Goal: Task Accomplishment & Management: Use online tool/utility

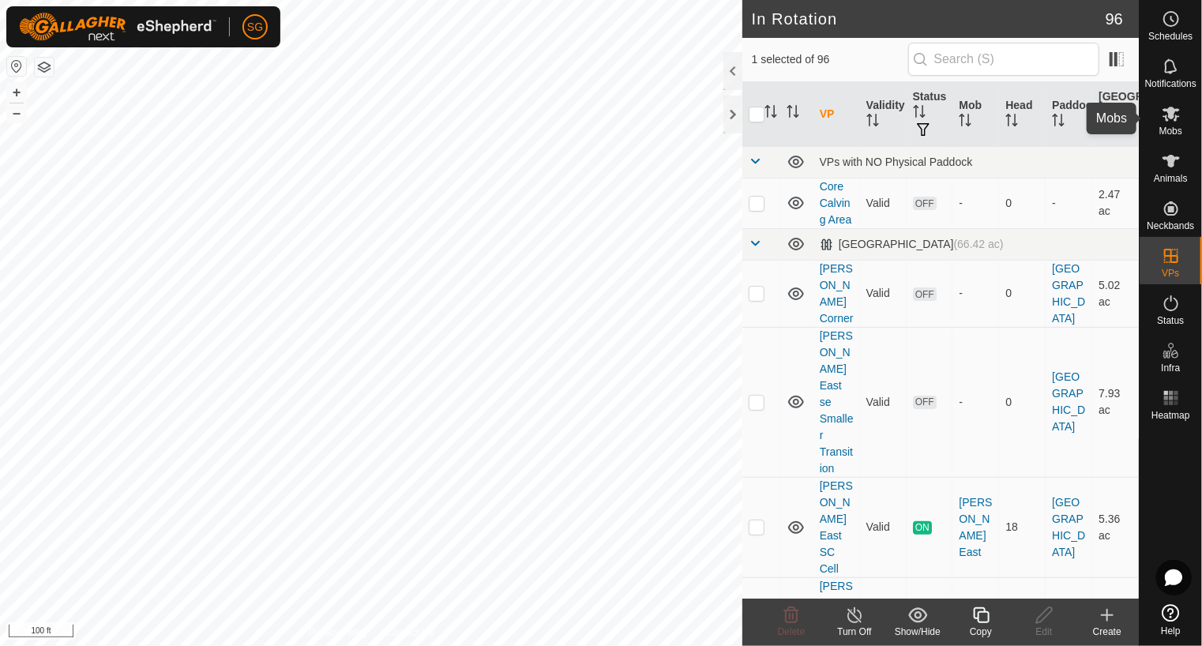
click at [1170, 120] on icon at bounding box center [1170, 113] width 19 height 19
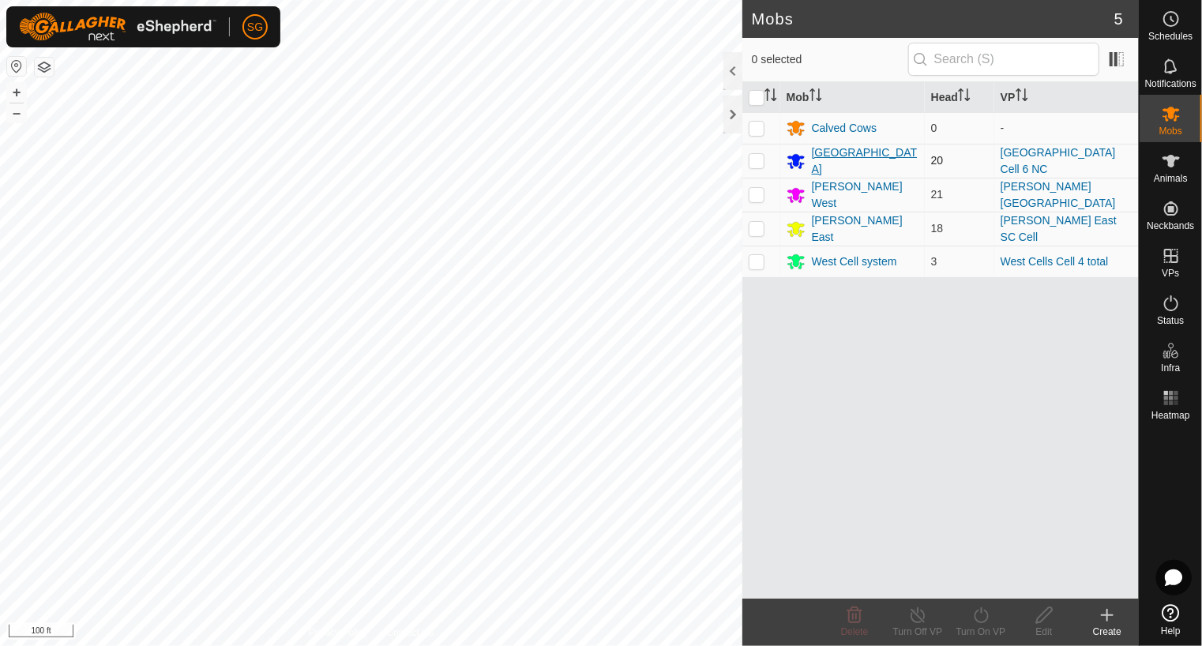
click at [824, 152] on div "[GEOGRAPHIC_DATA]" at bounding box center [865, 160] width 107 height 33
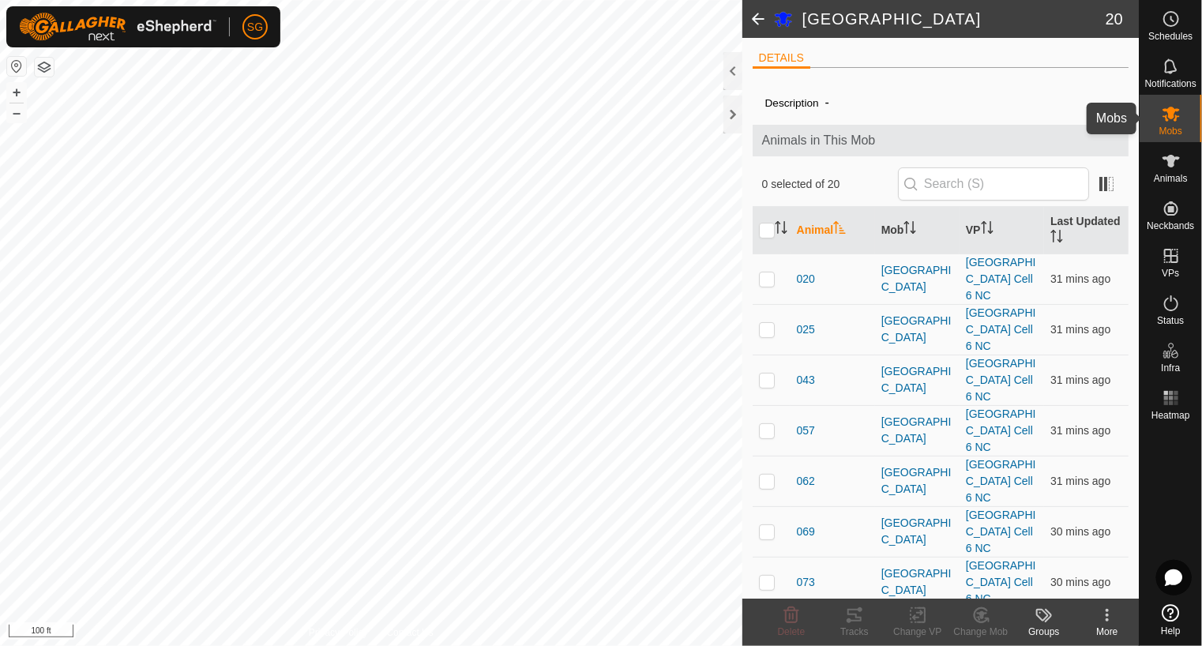
click at [1172, 121] on icon at bounding box center [1170, 113] width 19 height 19
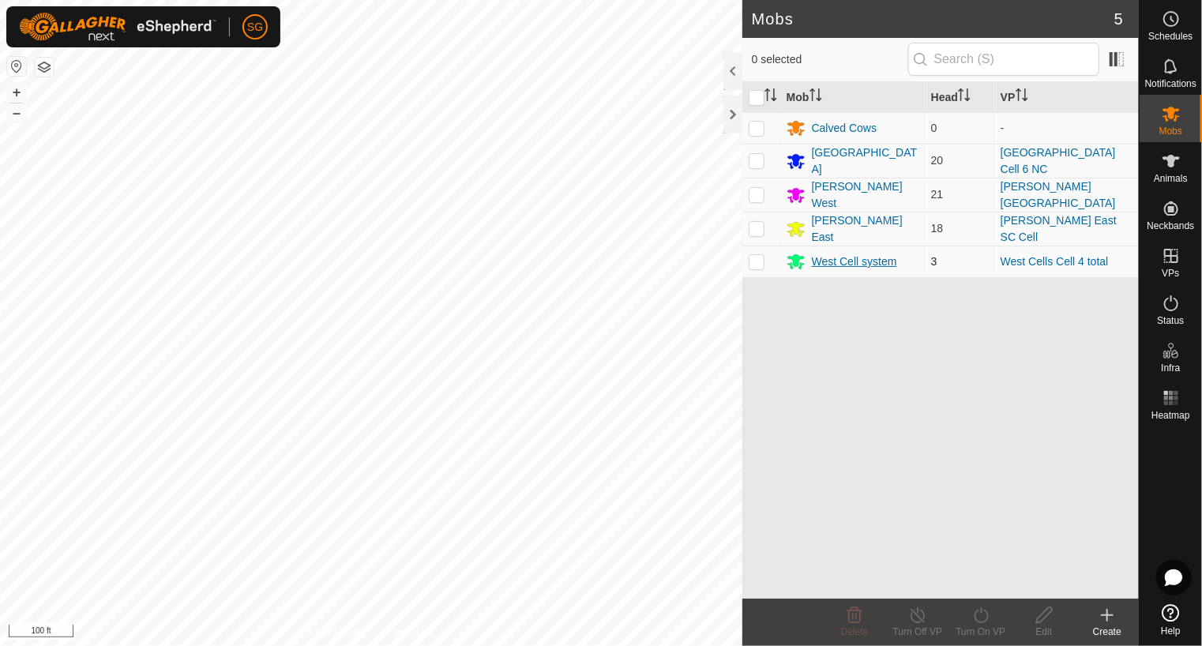
click at [829, 254] on div "West Cell system" at bounding box center [854, 261] width 85 height 17
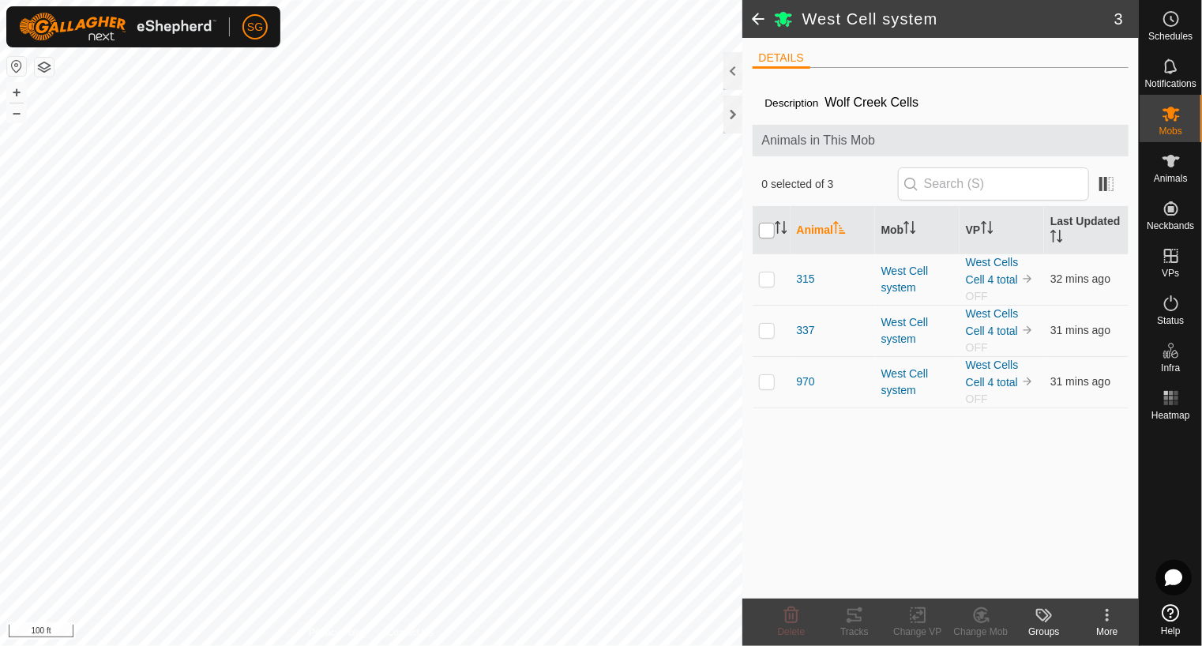
click at [763, 230] on input "checkbox" at bounding box center [767, 231] width 16 height 16
checkbox input "true"
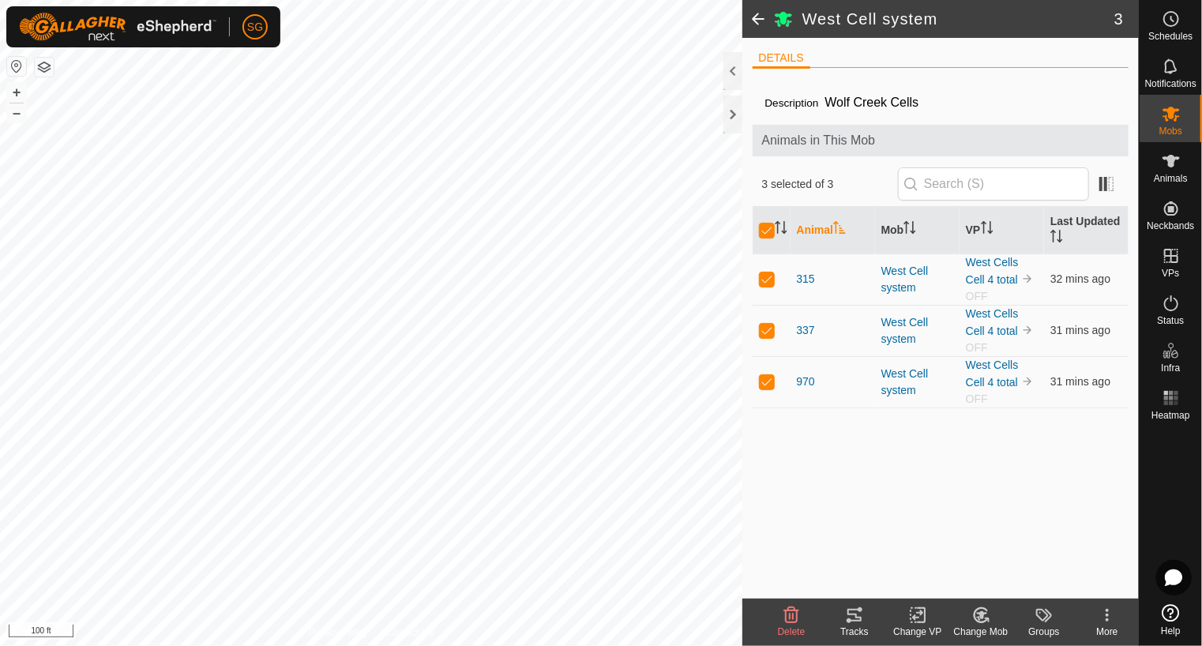
click at [917, 622] on icon at bounding box center [920, 615] width 7 height 14
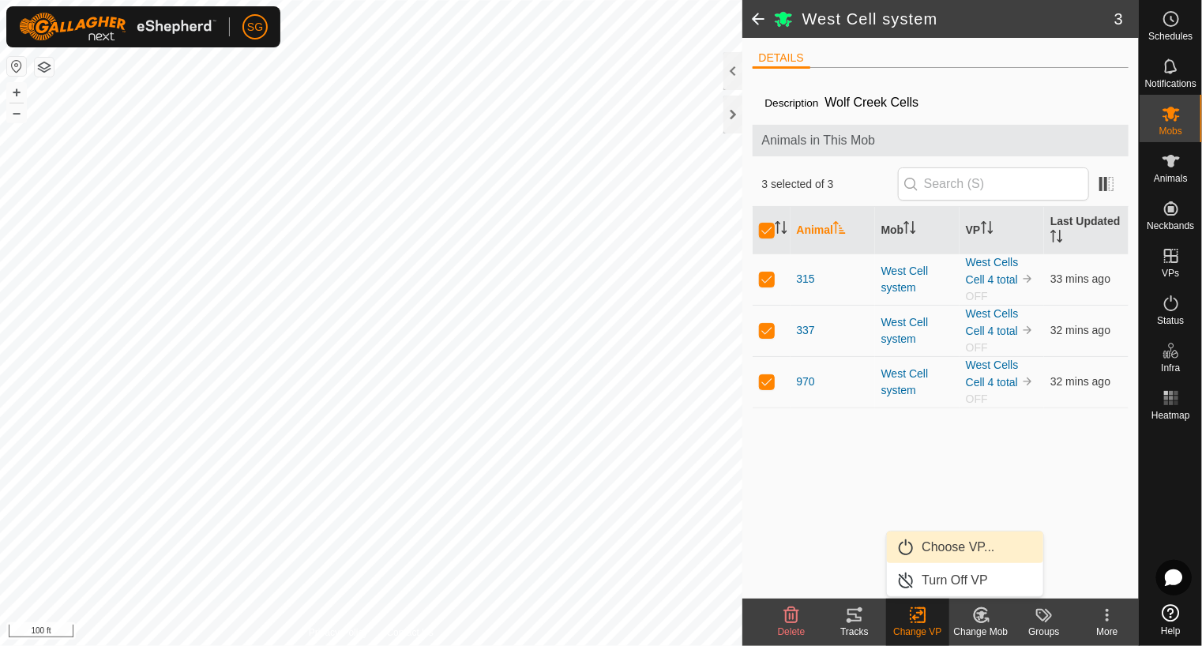
click at [954, 544] on span "Choose VP..." at bounding box center [957, 547] width 73 height 19
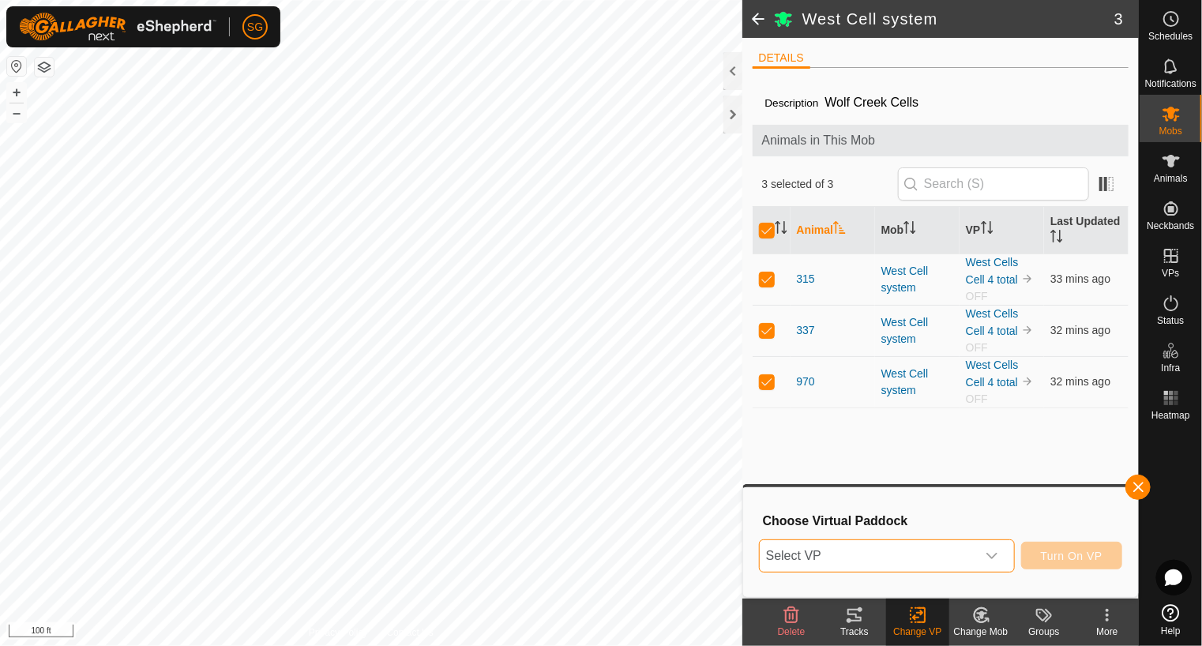
click at [936, 548] on span "Select VP" at bounding box center [867, 556] width 216 height 32
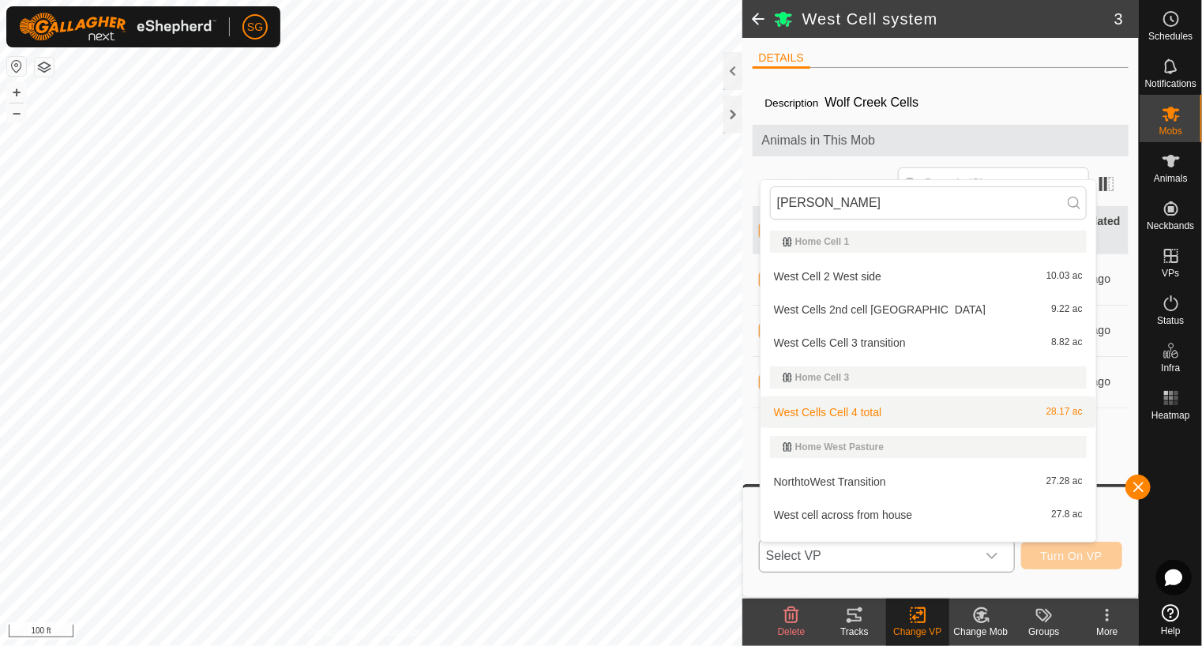
scroll to position [562, 0]
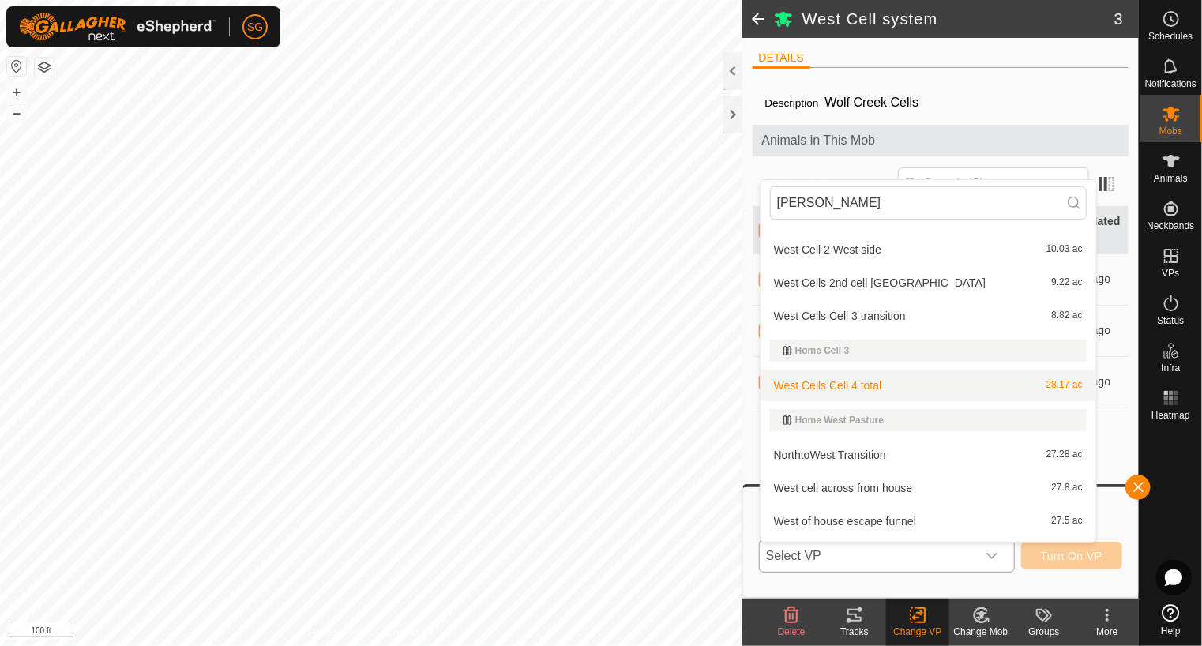
type input "[PERSON_NAME]"
click at [879, 382] on li "West Cells Cell 4 total 28.17 ac" at bounding box center [928, 385] width 336 height 32
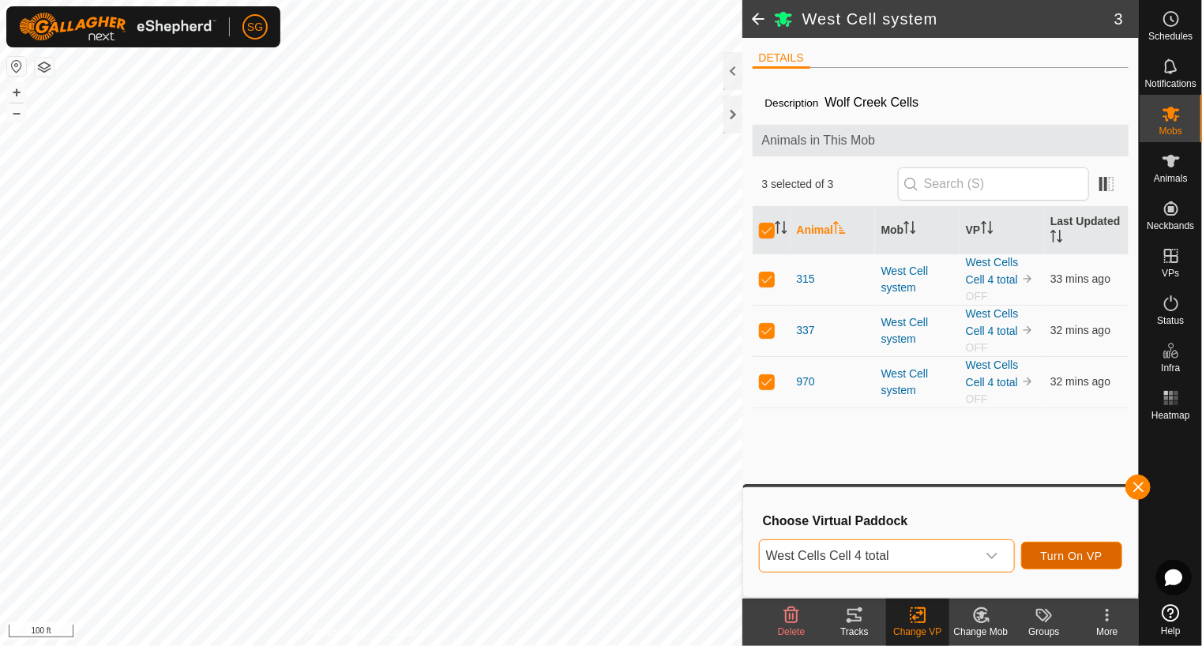
click at [1079, 553] on span "Turn On VP" at bounding box center [1072, 555] width 62 height 13
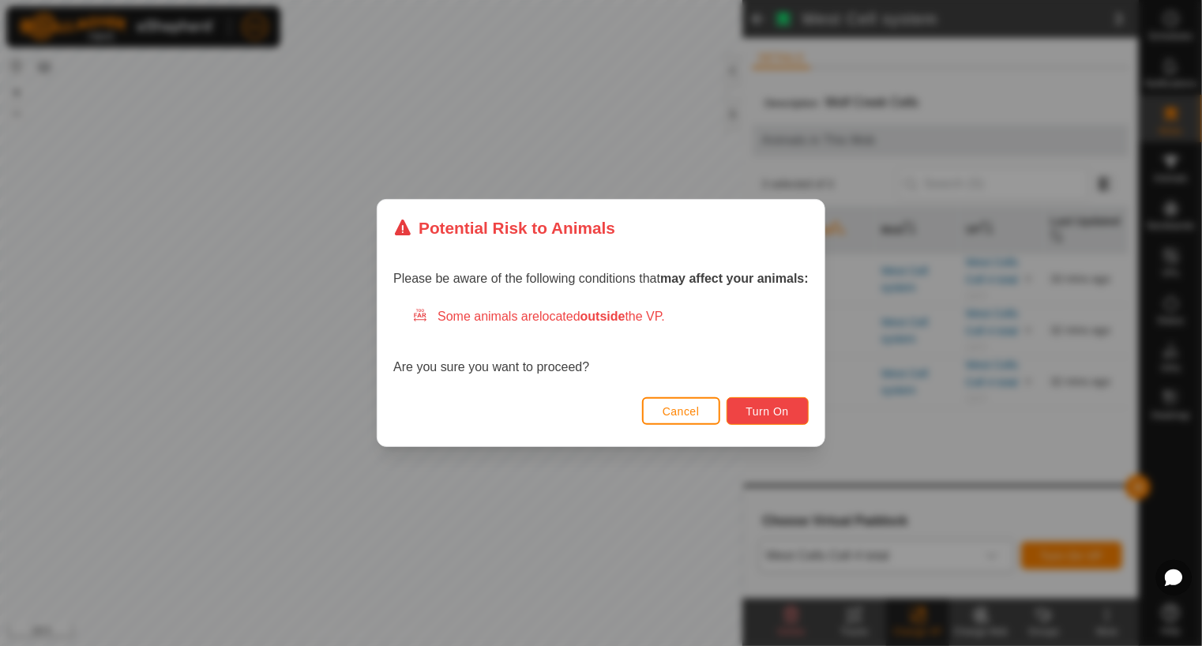
click at [768, 407] on span "Turn On" at bounding box center [767, 411] width 43 height 13
